Goal: Navigation & Orientation: Find specific page/section

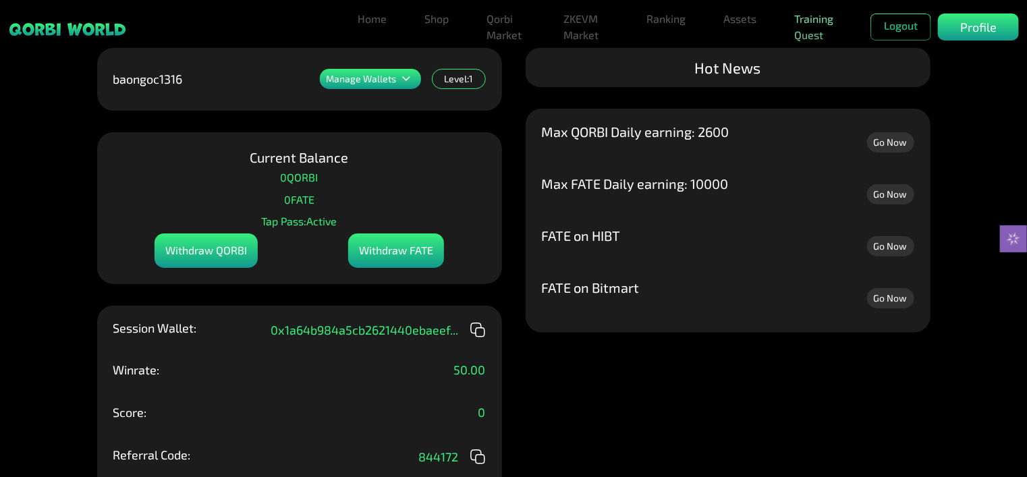
click at [805, 27] on link "Training Quest" at bounding box center [815, 26] width 55 height 43
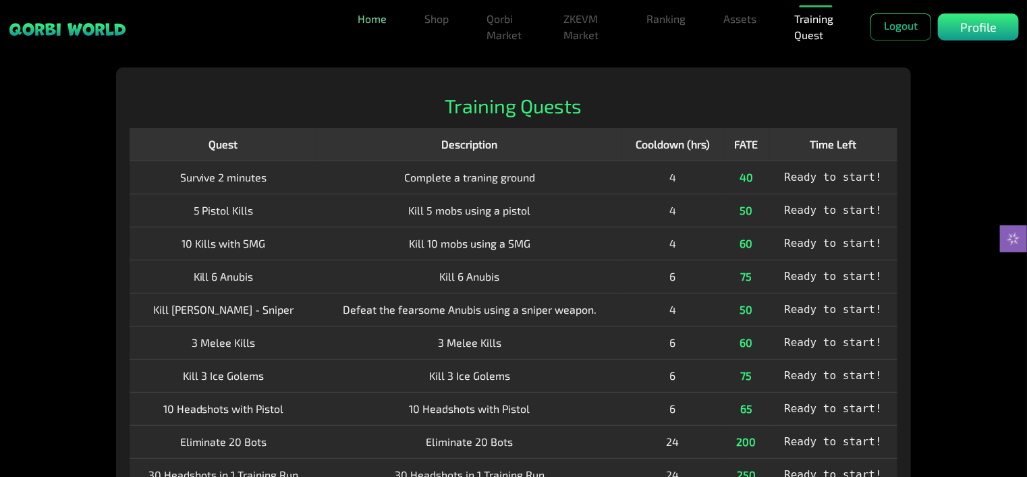
click at [386, 28] on link "Home" at bounding box center [372, 18] width 40 height 27
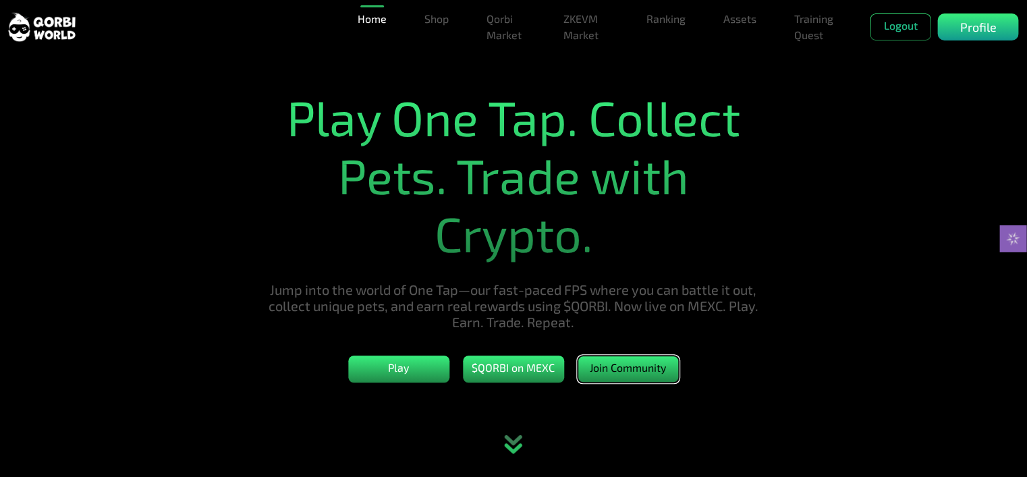
click at [641, 367] on button "Join Community" at bounding box center [627, 368] width 101 height 27
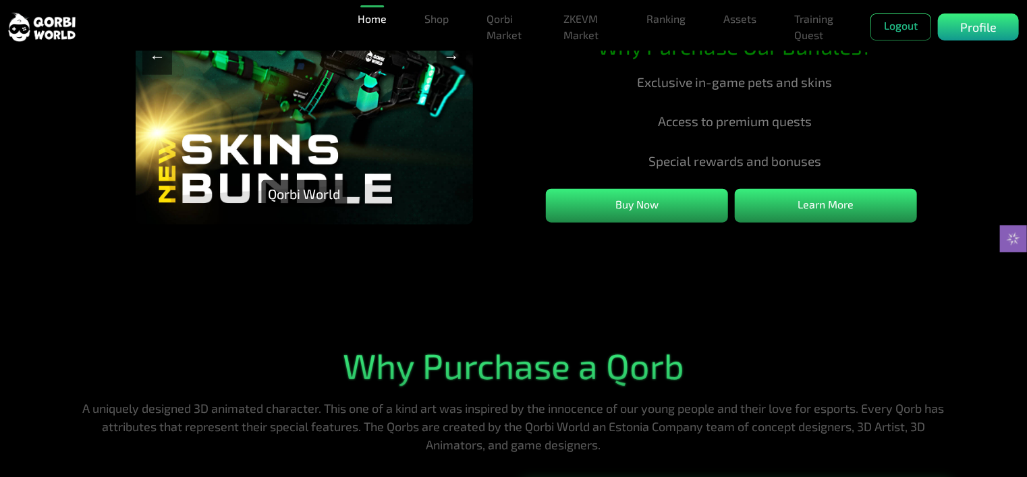
scroll to position [607, 0]
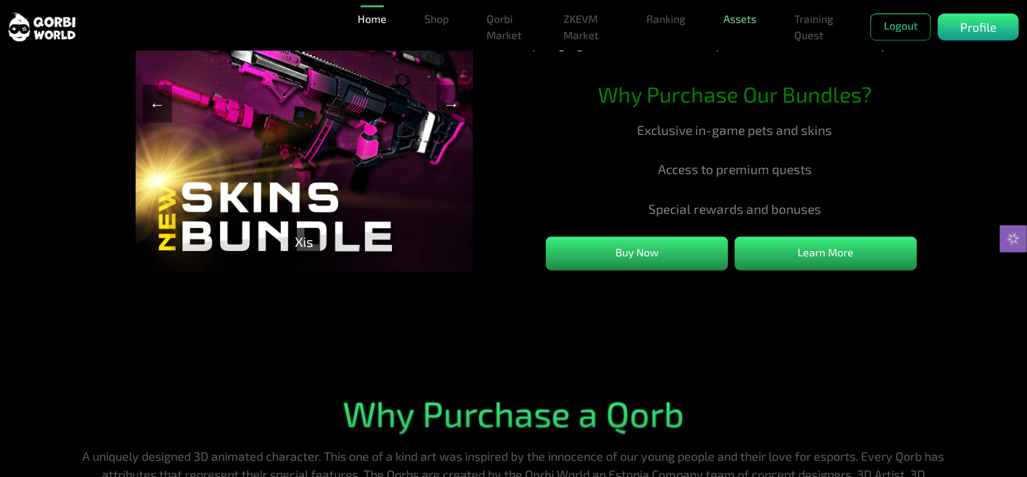
click at [738, 30] on link "Assets" at bounding box center [740, 18] width 44 height 27
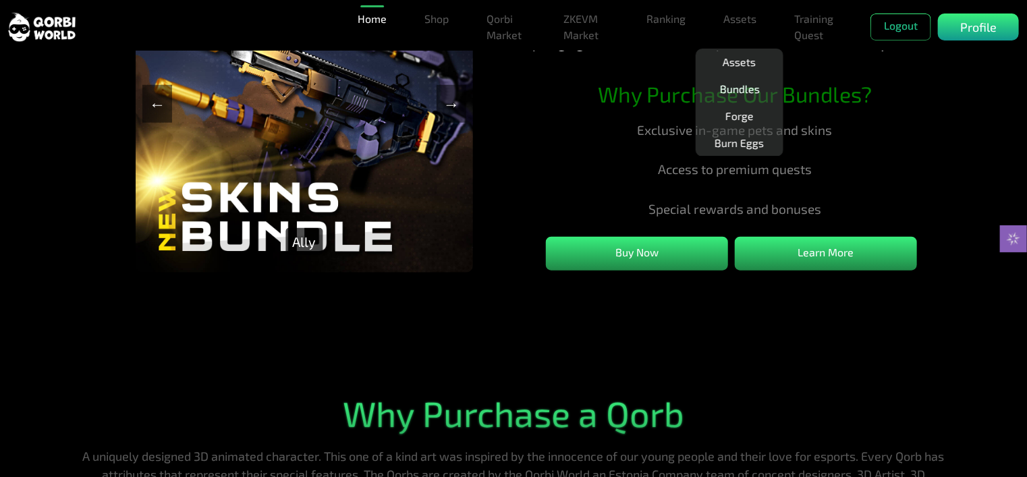
click at [732, 85] on link "Bundles" at bounding box center [739, 89] width 51 height 27
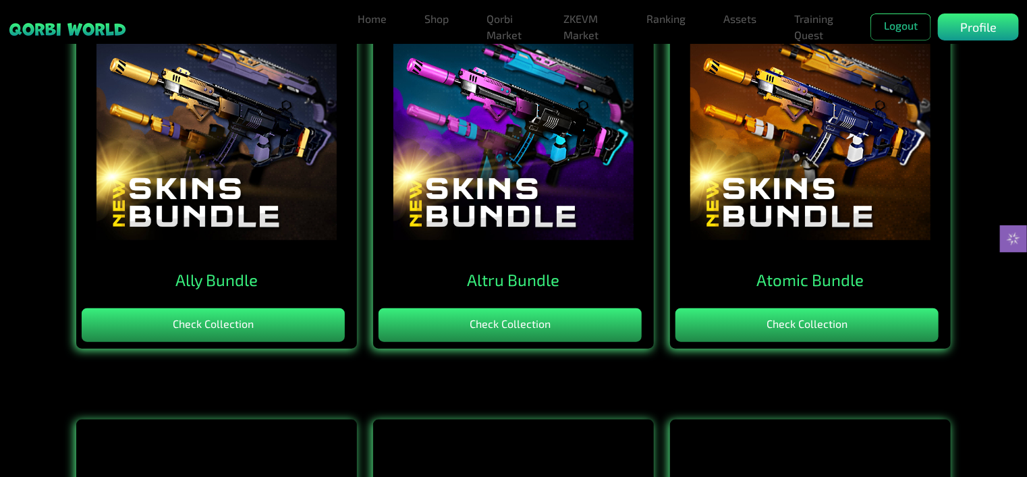
scroll to position [437, 0]
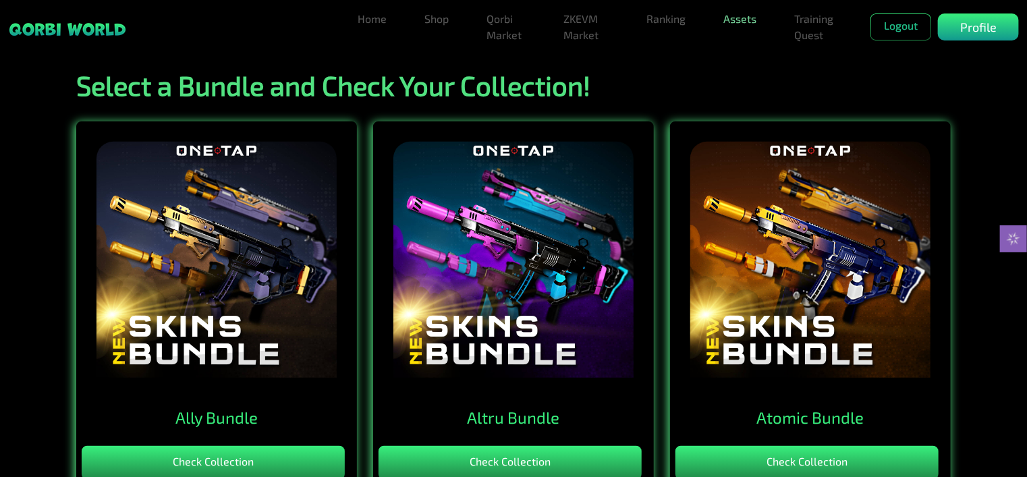
click at [742, 23] on link "Assets" at bounding box center [740, 18] width 44 height 27
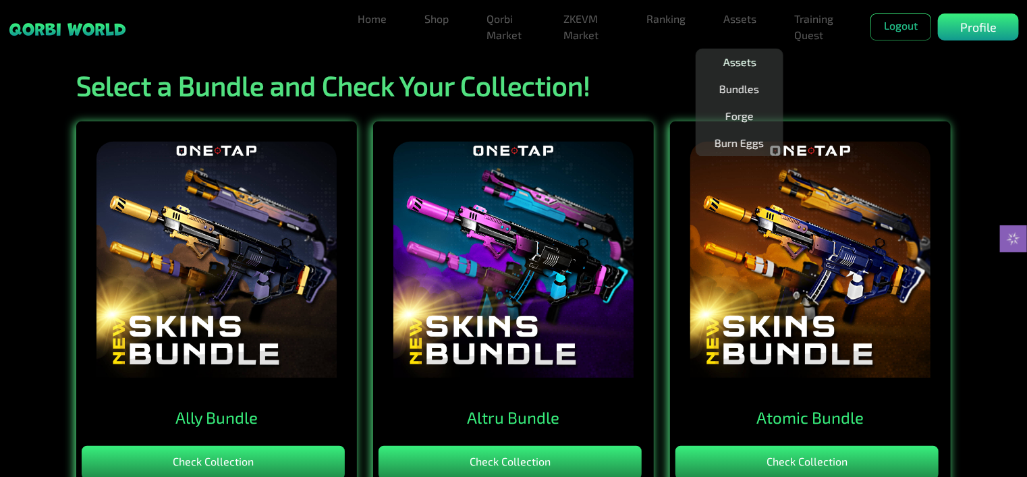
click at [737, 59] on link "Assets" at bounding box center [740, 62] width 44 height 27
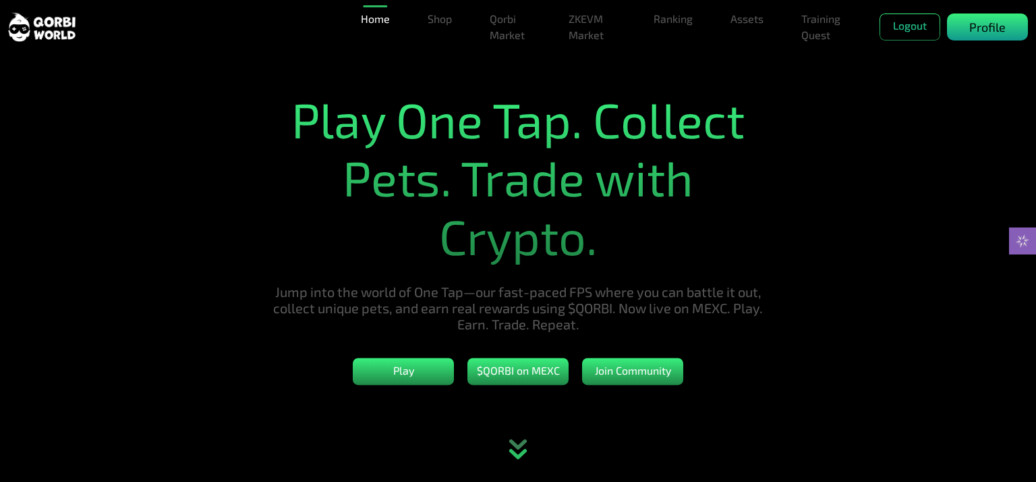
click at [970, 30] on p "Profile" at bounding box center [987, 27] width 36 height 18
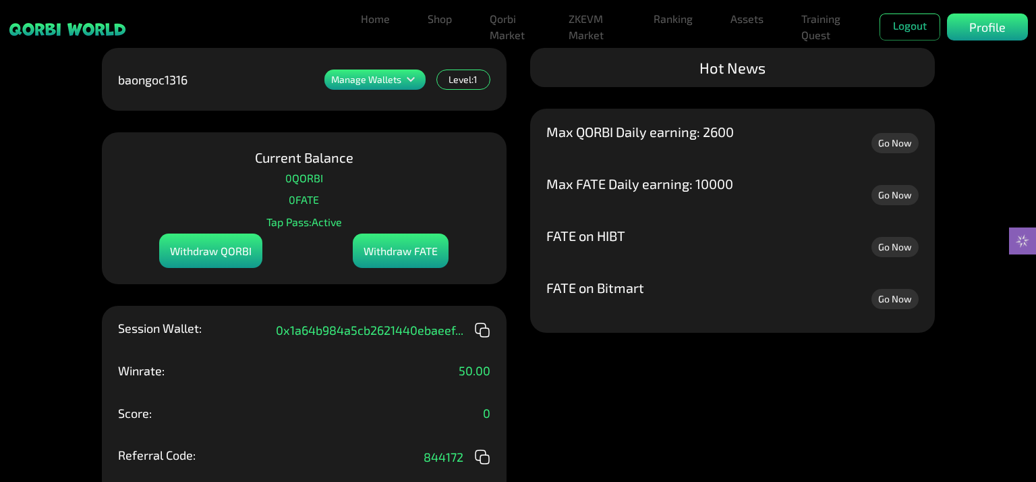
click at [405, 82] on icon at bounding box center [411, 79] width 16 height 16
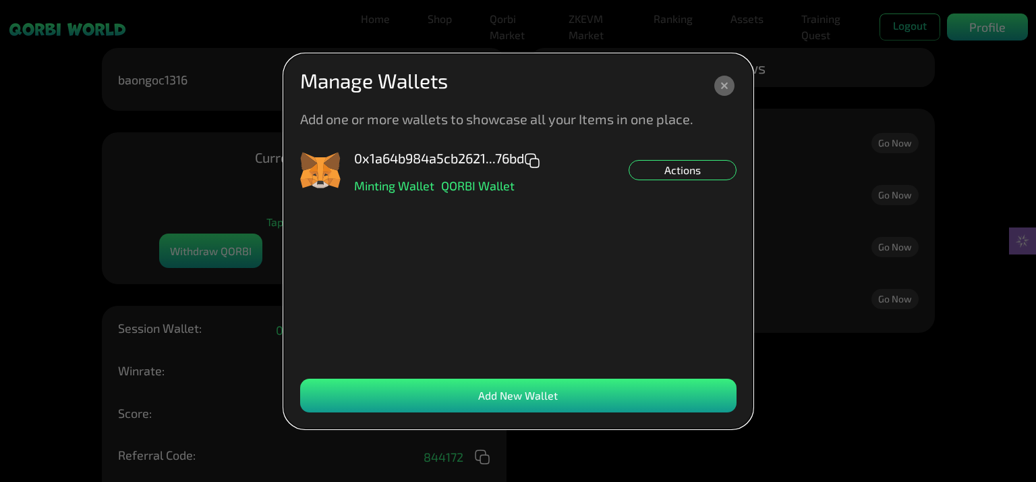
click at [720, 91] on icon at bounding box center [724, 86] width 20 height 20
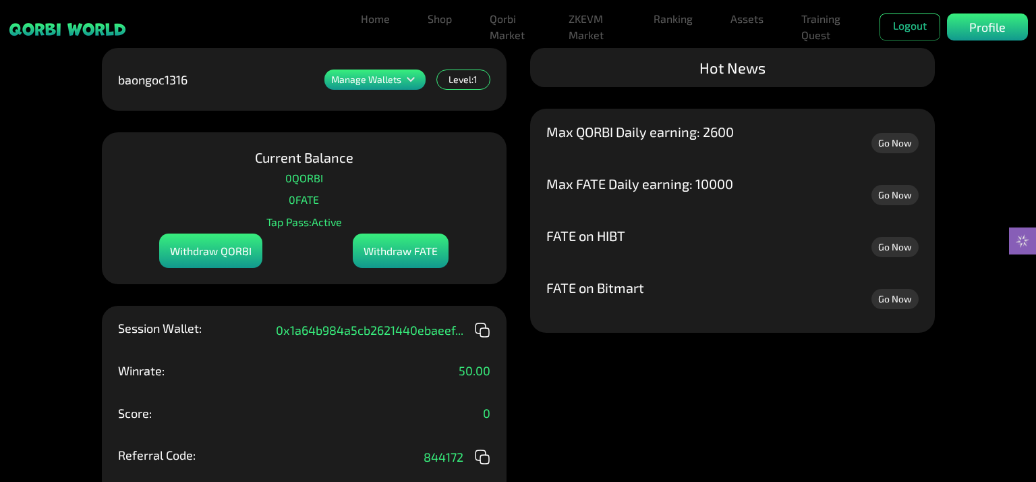
click at [886, 144] on link "Go Now" at bounding box center [894, 143] width 47 height 20
